Goal: Information Seeking & Learning: Learn about a topic

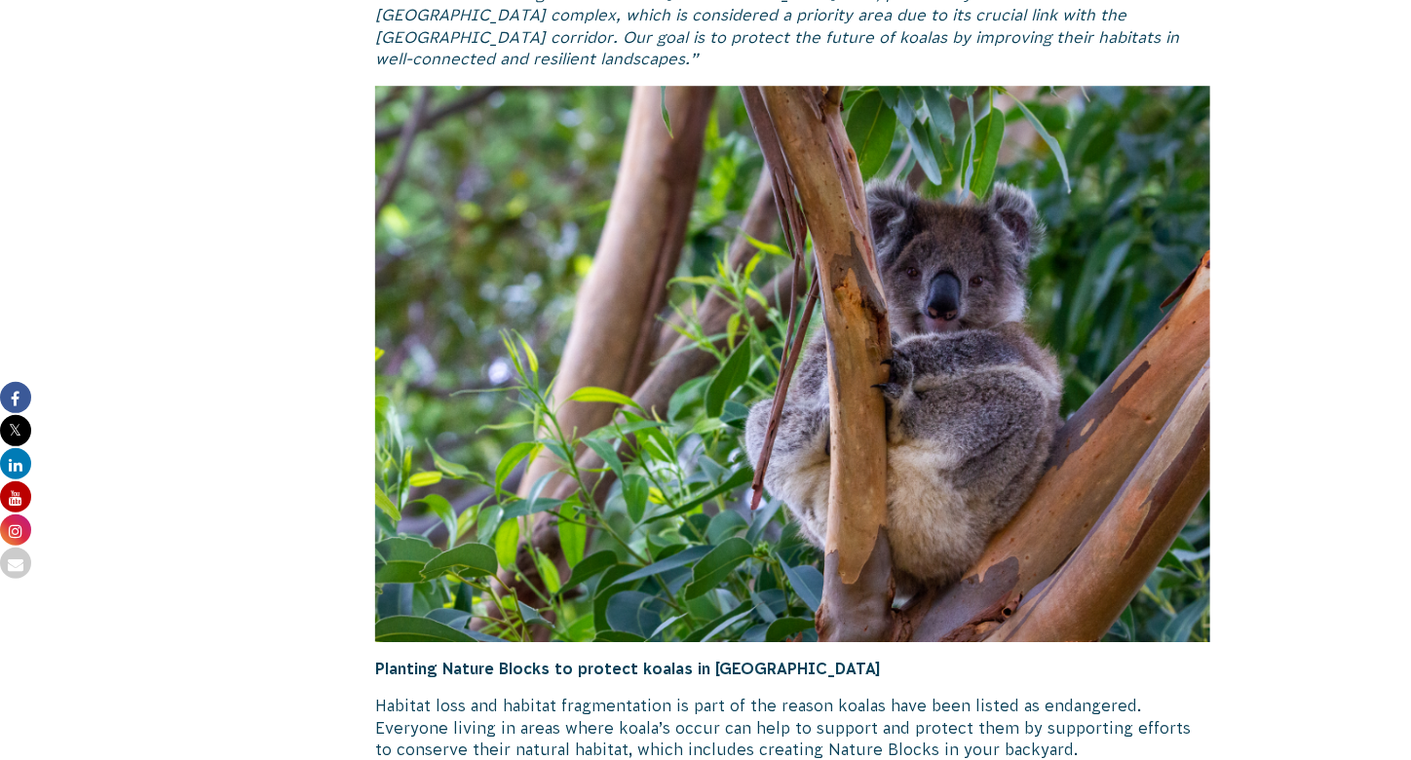
scroll to position [4281, 0]
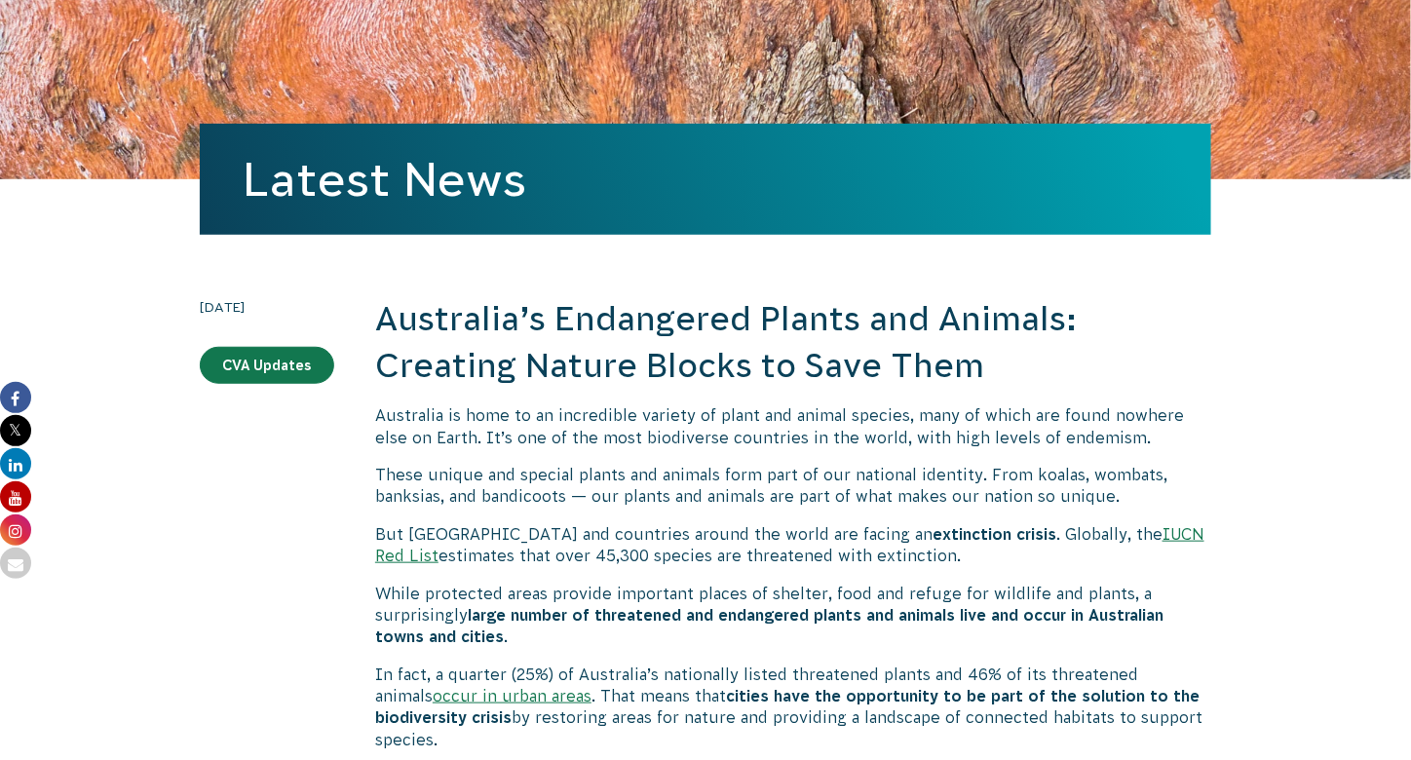
scroll to position [309, 0]
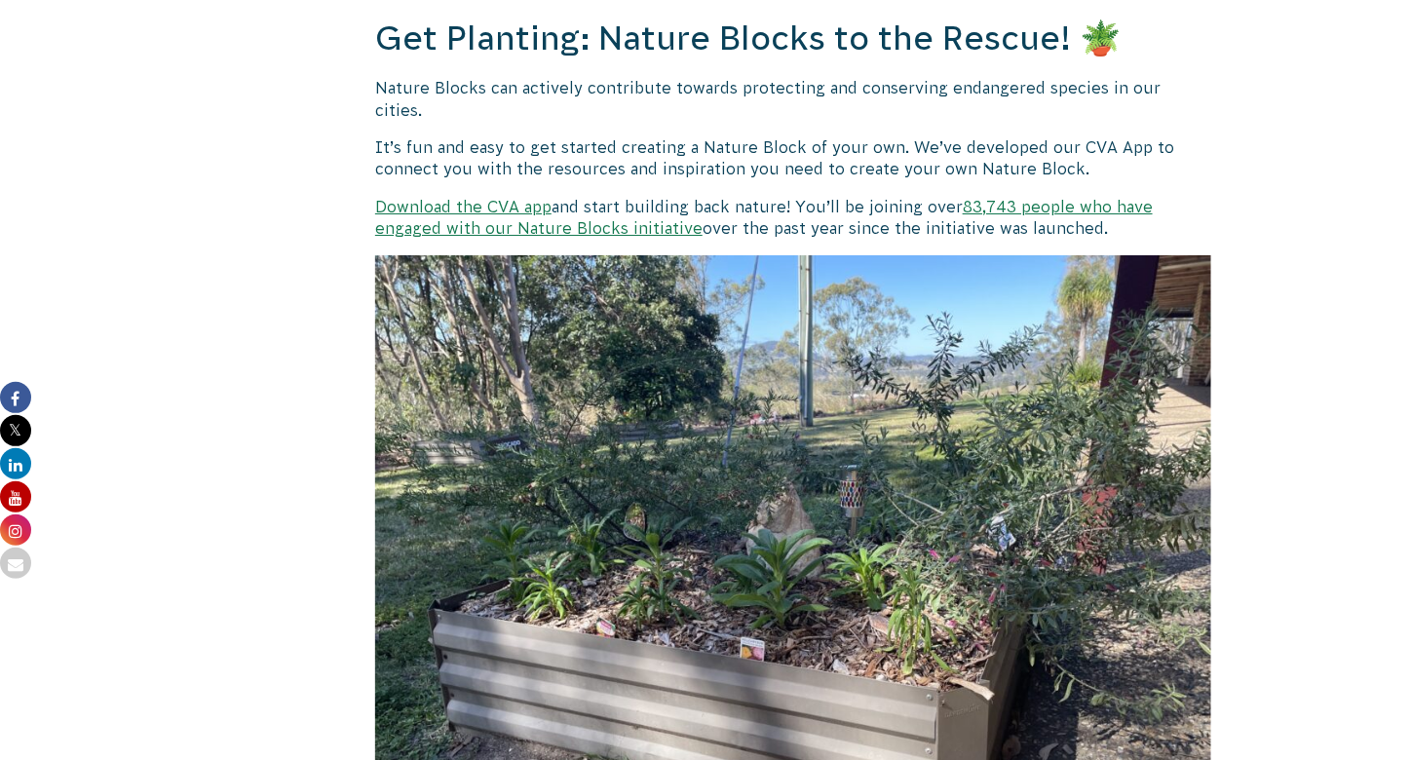
scroll to position [7118, 0]
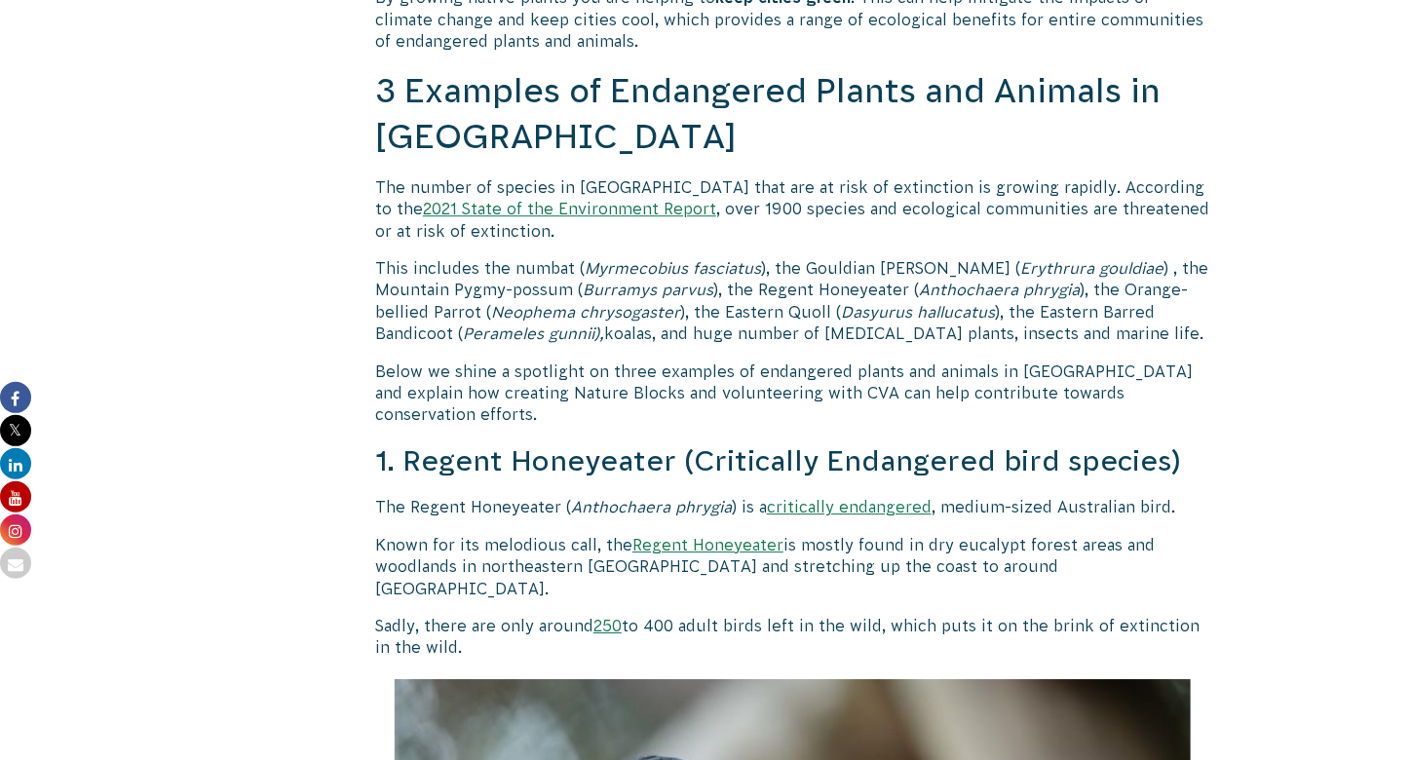
scroll to position [1354, 0]
